Goal: Task Accomplishment & Management: Manage account settings

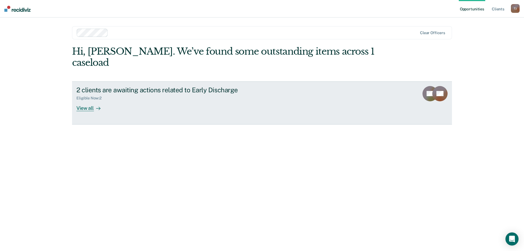
click at [96, 106] on icon at bounding box center [98, 108] width 4 height 4
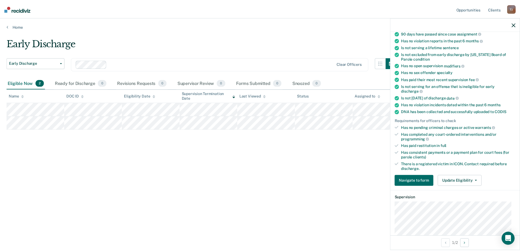
scroll to position [68, 0]
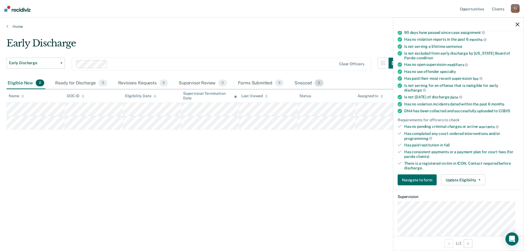
click at [306, 83] on div "Snoozed 0" at bounding box center [308, 83] width 31 height 12
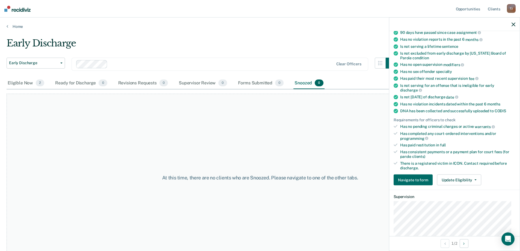
click at [306, 83] on div "Snoozed 0" at bounding box center [308, 83] width 31 height 12
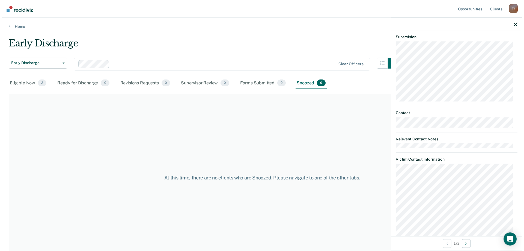
scroll to position [225, 0]
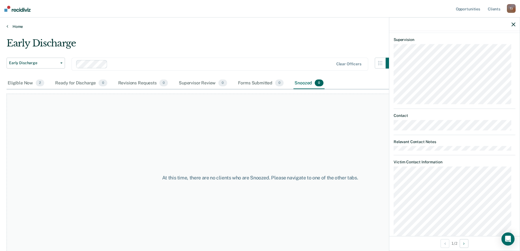
click at [7, 24] on icon at bounding box center [8, 26] width 2 height 4
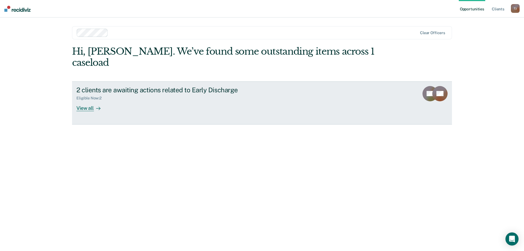
click at [87, 100] on div "View all" at bounding box center [91, 105] width 31 height 11
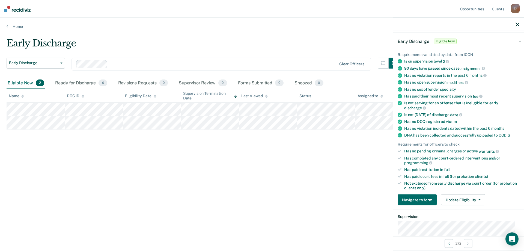
scroll to position [20, 0]
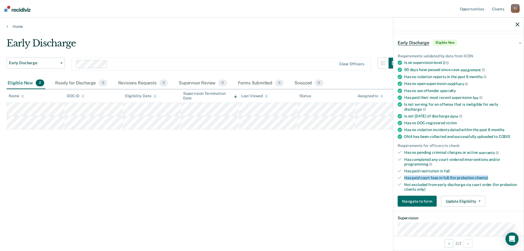
drag, startPoint x: 404, startPoint y: 178, endPoint x: 488, endPoint y: 176, distance: 84.0
click at [488, 176] on div "Has paid court fees in full (for probation clients)" at bounding box center [461, 177] width 115 height 5
copy div "Has paid court fees in full (for probation clients)"
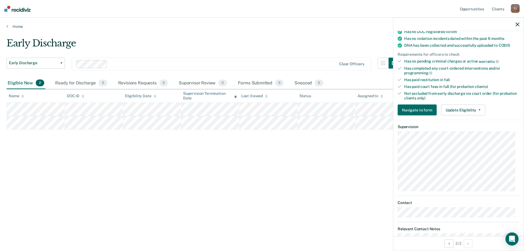
scroll to position [128, 0]
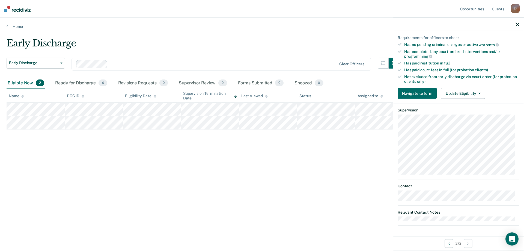
click at [380, 94] on div at bounding box center [381, 96] width 3 height 5
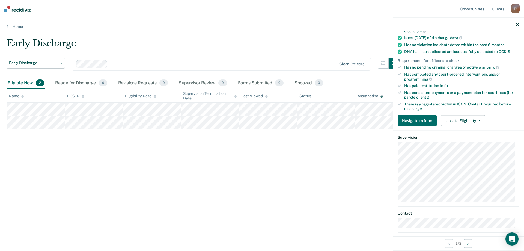
scroll to position [150, 0]
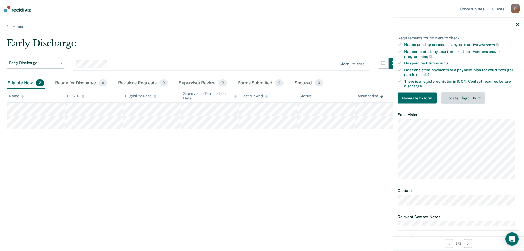
click at [458, 98] on button "Update Eligibility" at bounding box center [463, 97] width 44 height 11
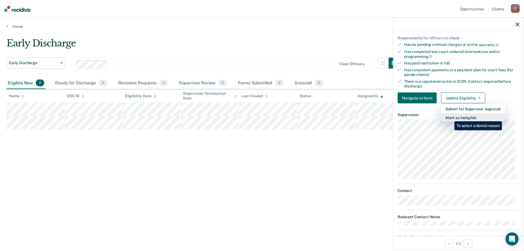
click at [450, 117] on button "Mark as Ineligible" at bounding box center [473, 117] width 64 height 9
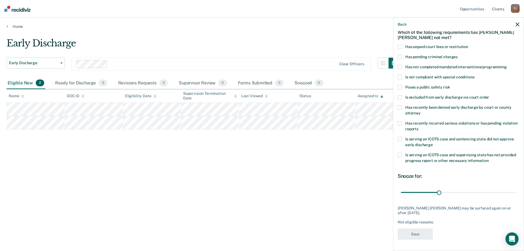
scroll to position [28, 0]
click at [401, 45] on span at bounding box center [399, 47] width 4 height 4
click at [417, 235] on button "Save" at bounding box center [414, 234] width 35 height 11
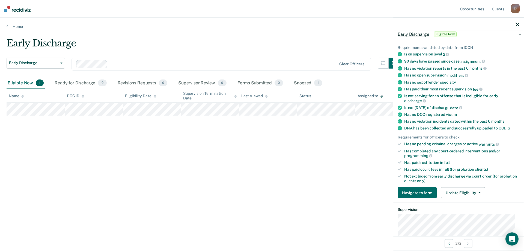
scroll to position [32, 0]
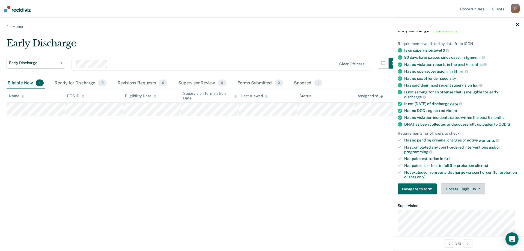
click at [476, 187] on button "Update Eligibility" at bounding box center [463, 188] width 44 height 11
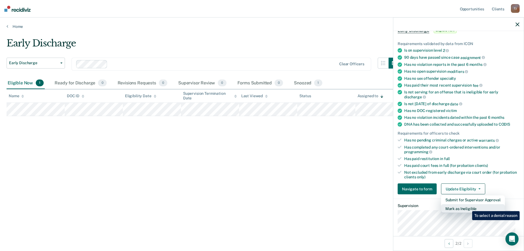
click at [468, 207] on button "Mark as Ineligible" at bounding box center [473, 208] width 64 height 9
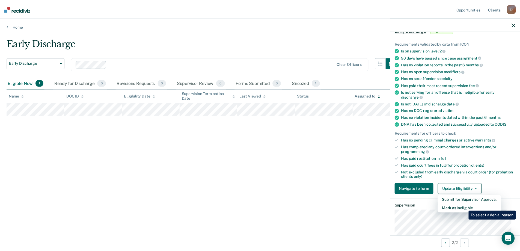
scroll to position [28, 0]
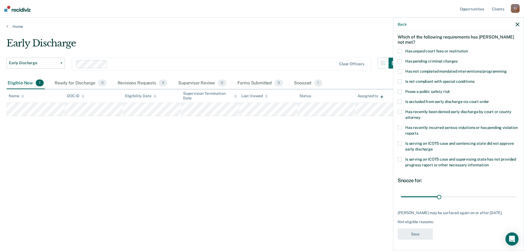
click at [400, 49] on span at bounding box center [399, 51] width 4 height 4
click at [416, 235] on button "Save" at bounding box center [414, 233] width 35 height 11
